Goal: Transaction & Acquisition: Subscribe to service/newsletter

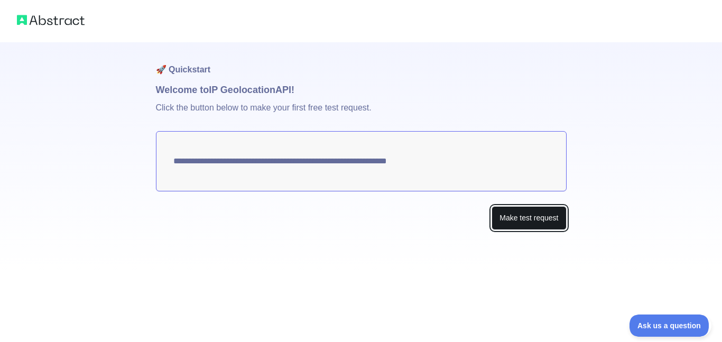
click at [516, 211] on button "Make test request" at bounding box center [528, 218] width 74 height 24
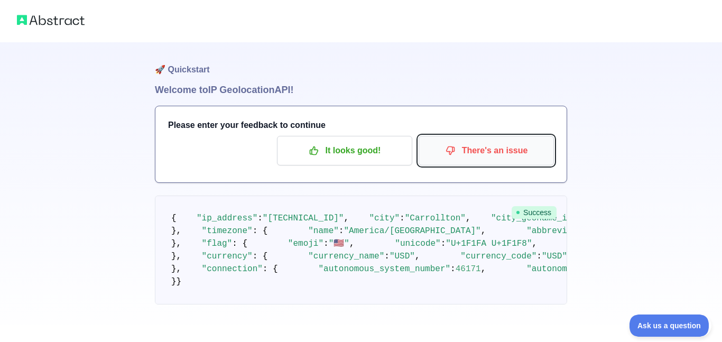
click at [451, 155] on icon "button" at bounding box center [450, 150] width 11 height 11
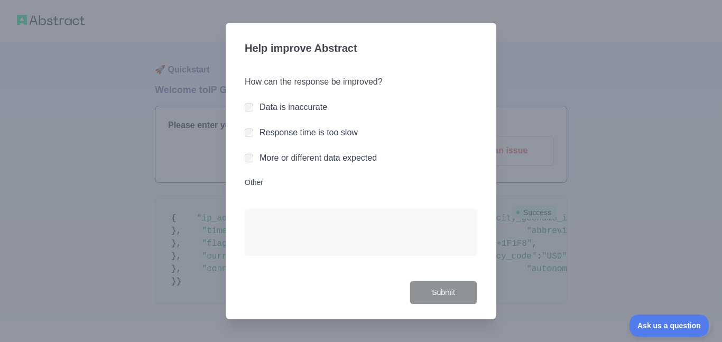
click at [535, 245] on div at bounding box center [361, 171] width 722 height 342
click at [249, 162] on div at bounding box center [249, 158] width 8 height 11
click at [257, 136] on div "Response time is too slow" at bounding box center [361, 132] width 232 height 13
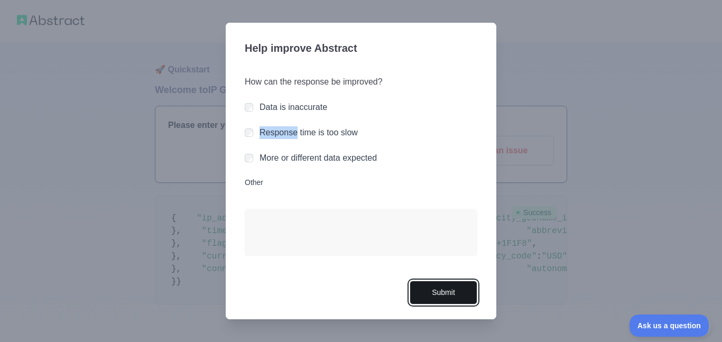
click at [418, 293] on button "Submit" at bounding box center [443, 293] width 68 height 24
